Goal: Find specific page/section: Find specific page/section

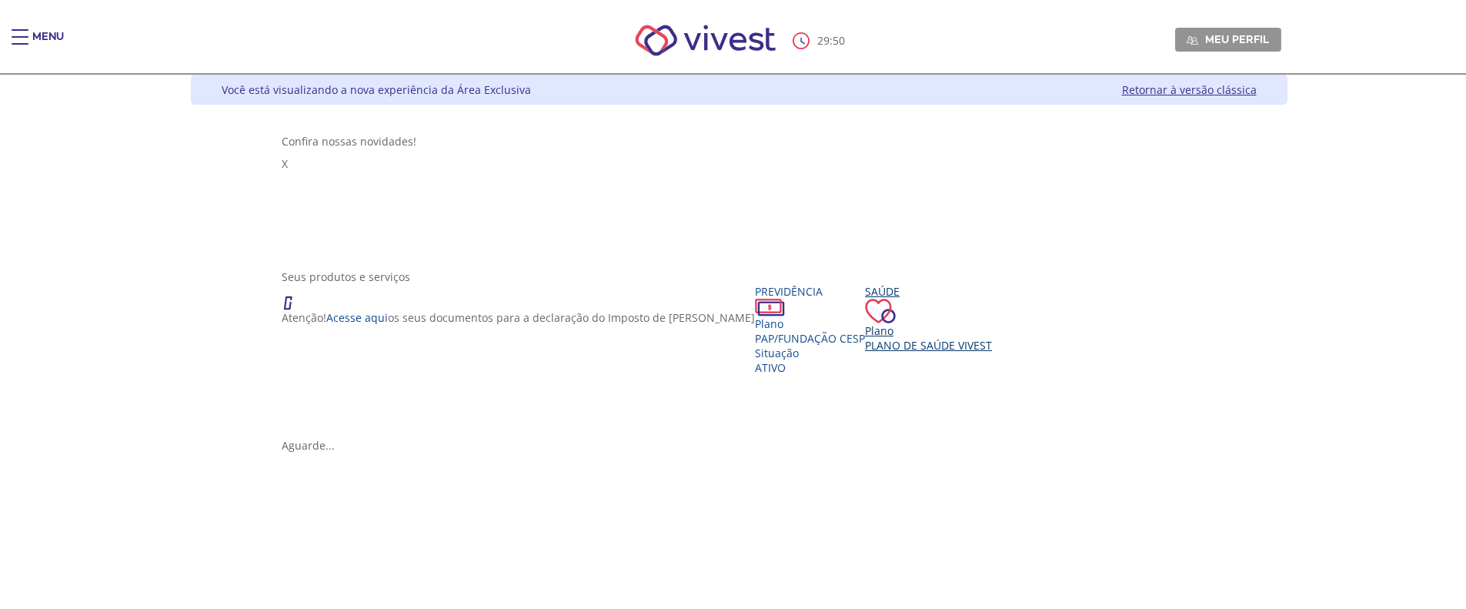
click at [865, 303] on div "Saúde Plano Plano de Saúde VIVEST" at bounding box center [928, 318] width 127 height 69
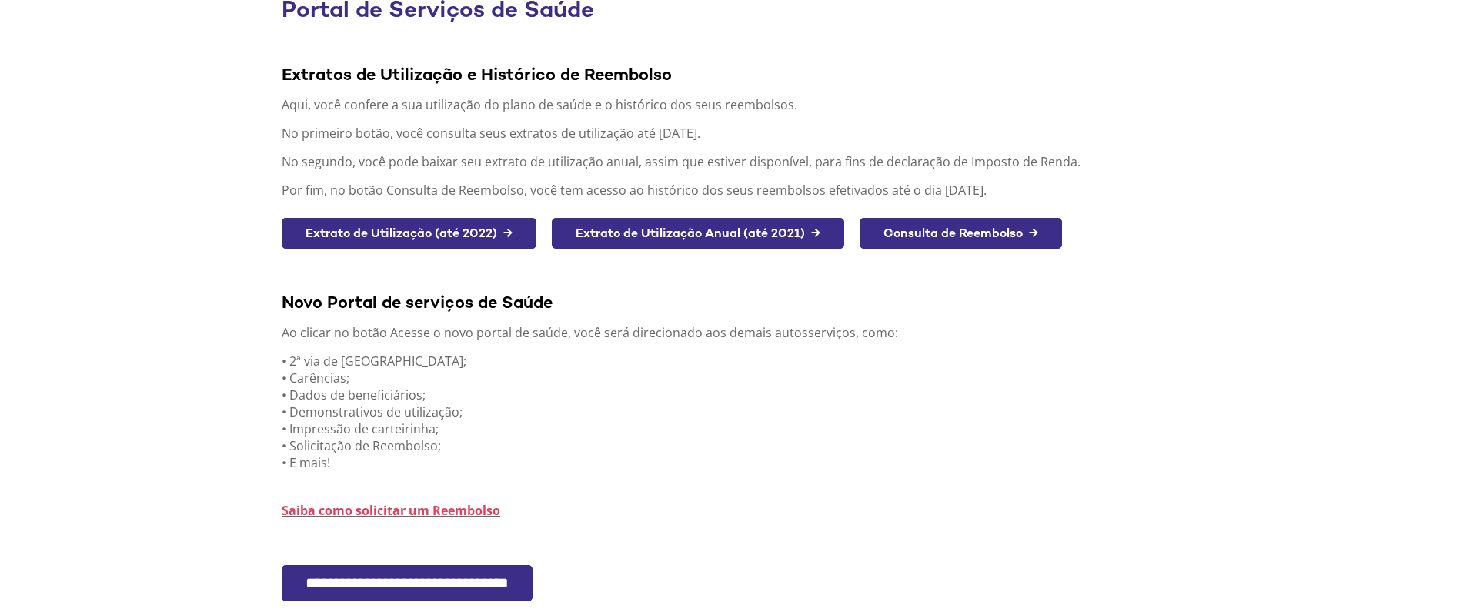
scroll to position [272, 0]
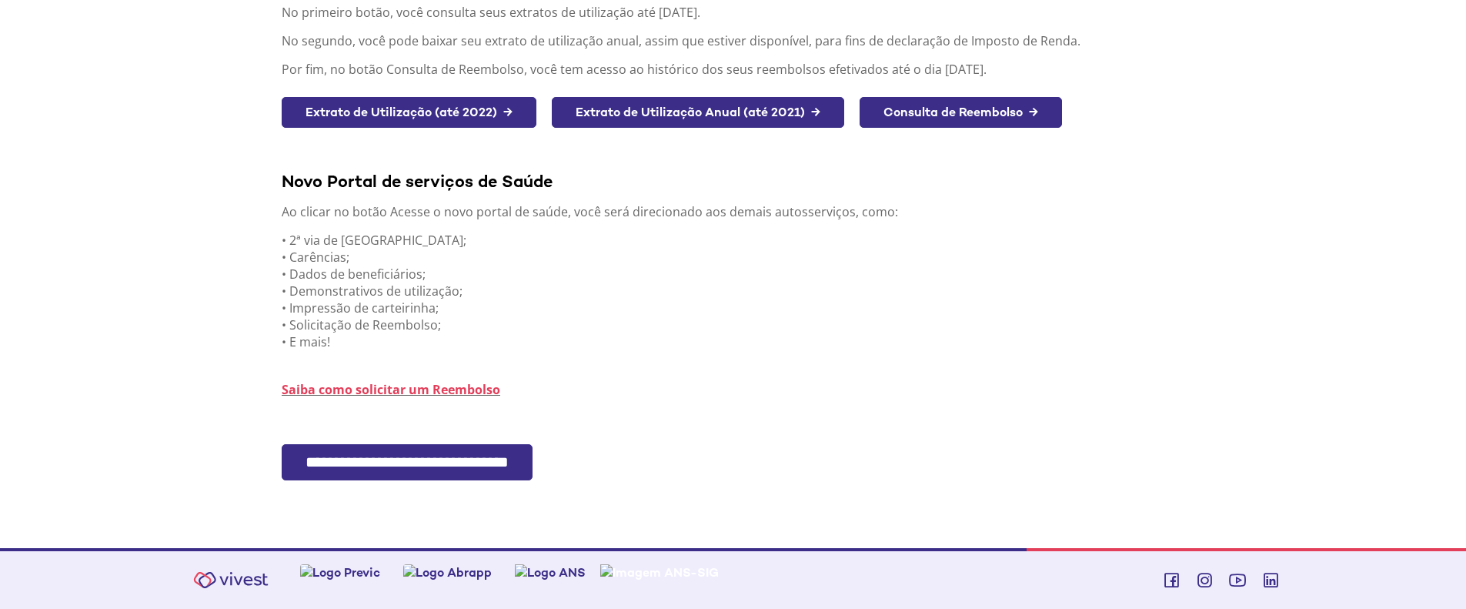
click at [459, 466] on input "**********" at bounding box center [407, 462] width 251 height 36
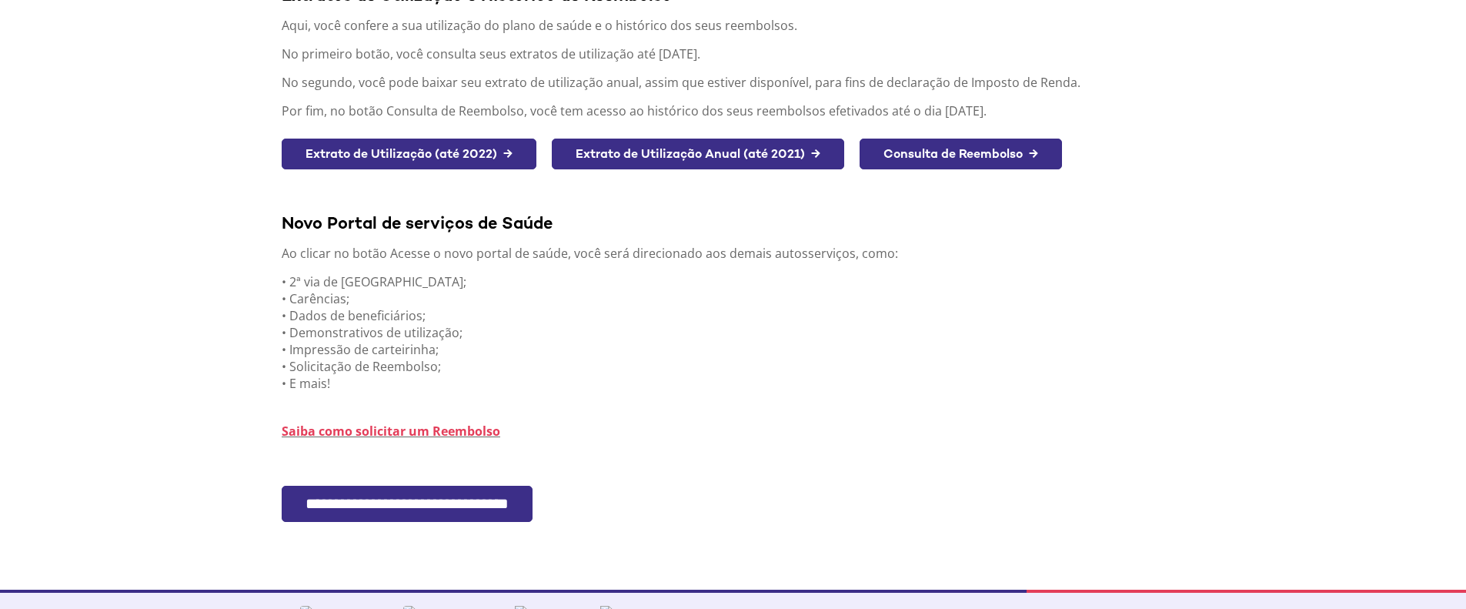
scroll to position [77, 0]
